Goal: Navigation & Orientation: Go to known website

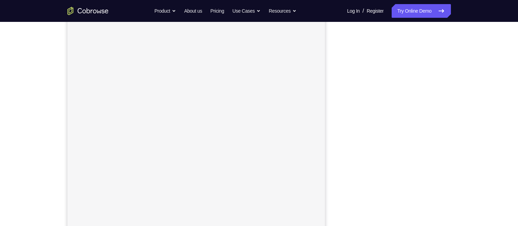
scroll to position [97, 0]
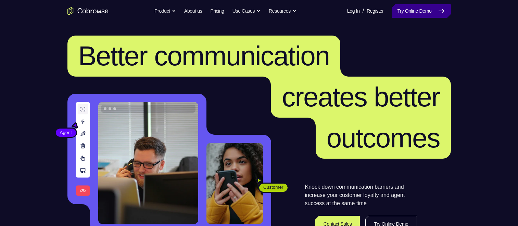
click at [412, 7] on link "Try Online Demo" at bounding box center [420, 11] width 59 height 14
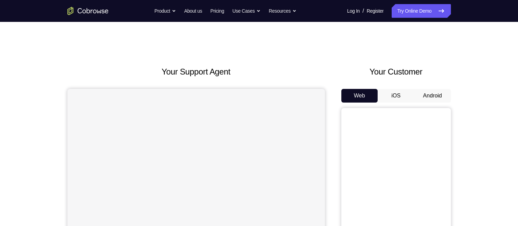
scroll to position [25, 0]
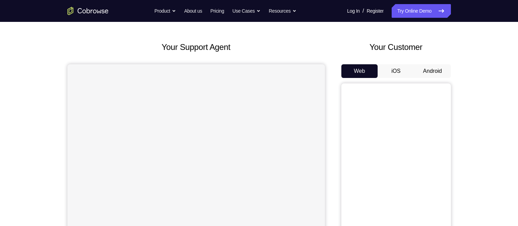
click at [430, 70] on button "Android" at bounding box center [432, 71] width 37 height 14
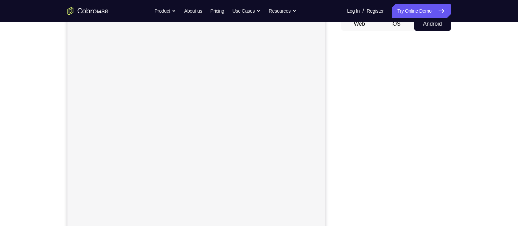
scroll to position [70, 0]
